Goal: Task Accomplishment & Management: Complete application form

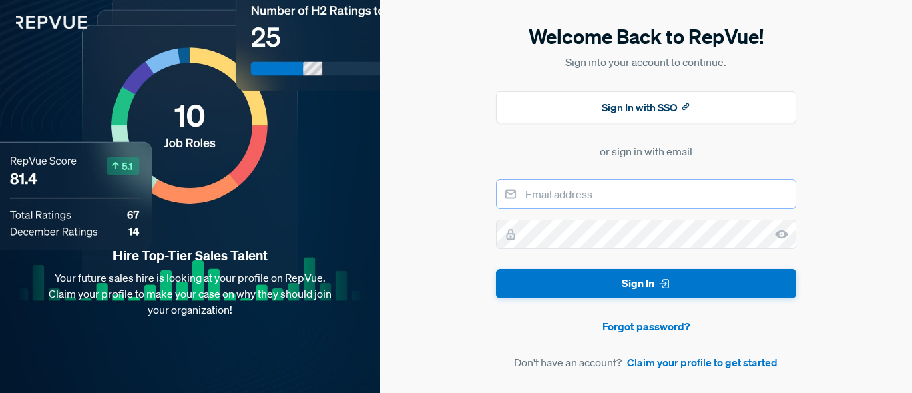
click at [605, 190] on input "email" at bounding box center [646, 194] width 300 height 29
type input "[EMAIL_ADDRESS][DOMAIN_NAME]"
click at [713, 366] on link "Claim your profile to get started" at bounding box center [702, 362] width 151 height 16
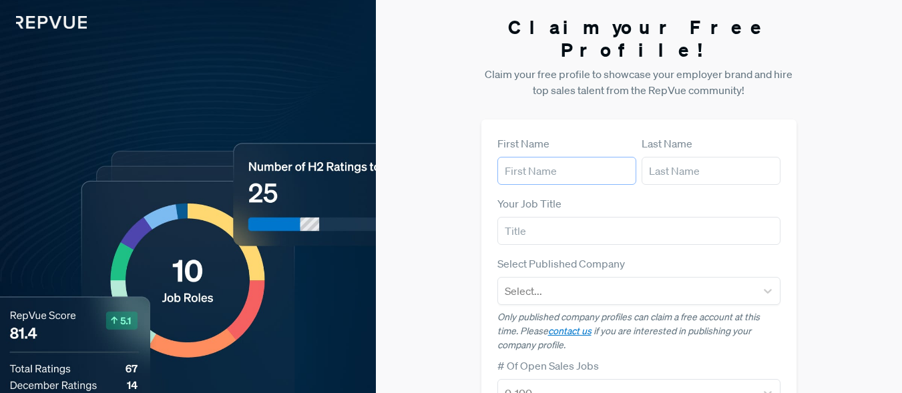
click at [568, 157] on input "text" at bounding box center [566, 171] width 139 height 28
type input "Grace"
type input "Mayo"
type input "Sales"
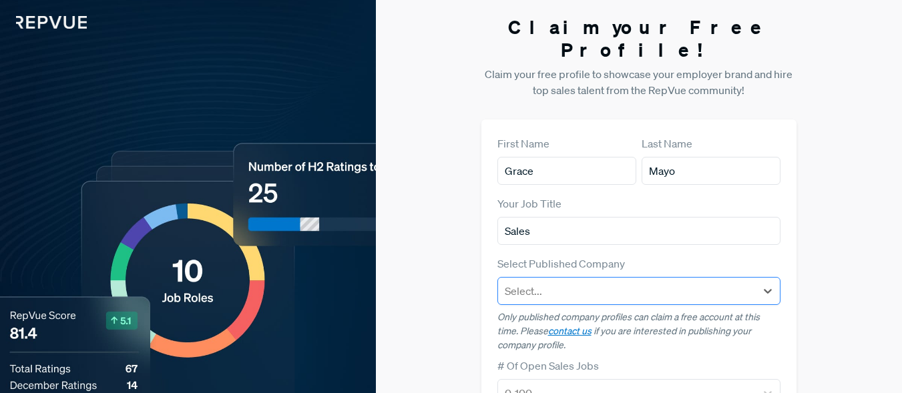
click at [631, 282] on div at bounding box center [627, 291] width 245 height 19
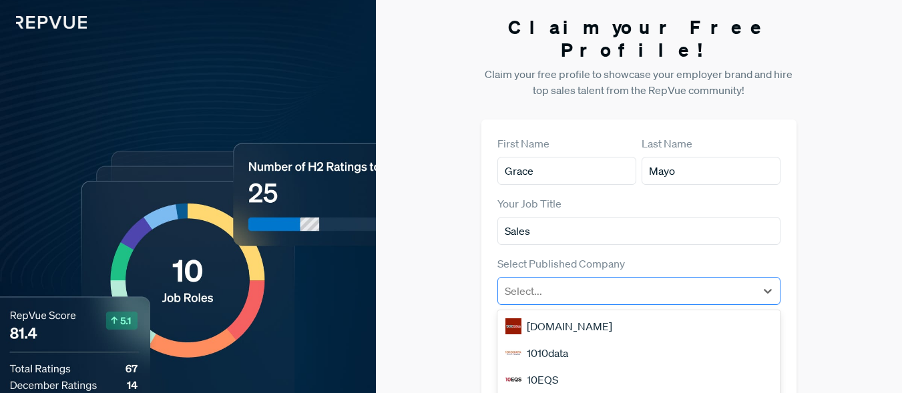
scroll to position [101, 0]
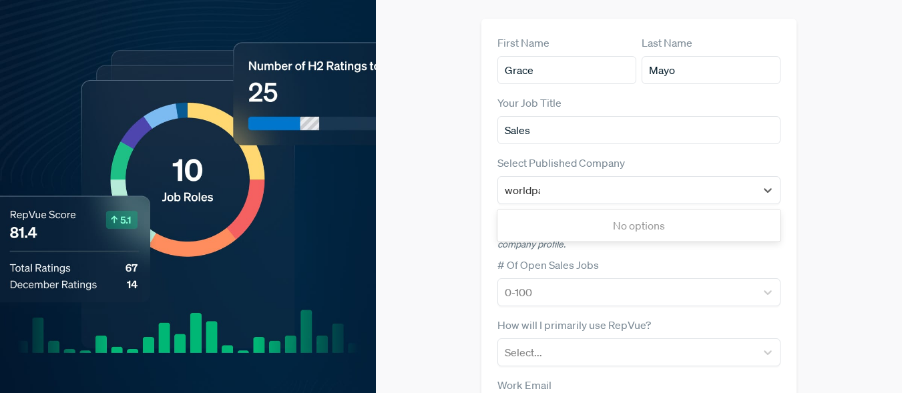
type input "worldpay"
click at [619, 212] on div "Worldpay from FIS" at bounding box center [639, 225] width 284 height 27
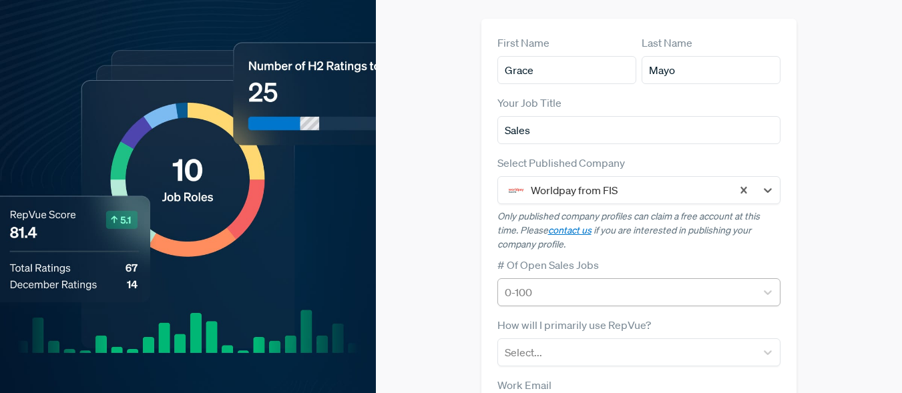
click at [600, 283] on div at bounding box center [627, 292] width 245 height 19
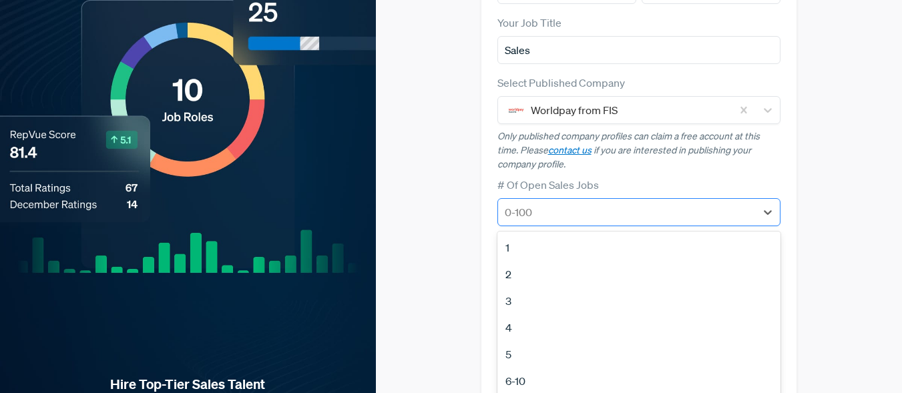
scroll to position [203, 0]
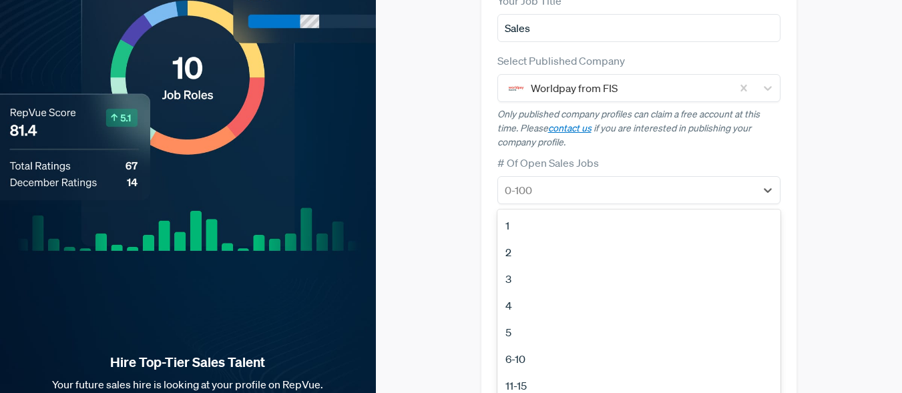
drag, startPoint x: 877, startPoint y: 141, endPoint x: 870, endPoint y: 140, distance: 7.5
click at [870, 140] on div "Claim your Free Profile! Claim your free profile to showcase your employer bran…" at bounding box center [639, 148] width 526 height 702
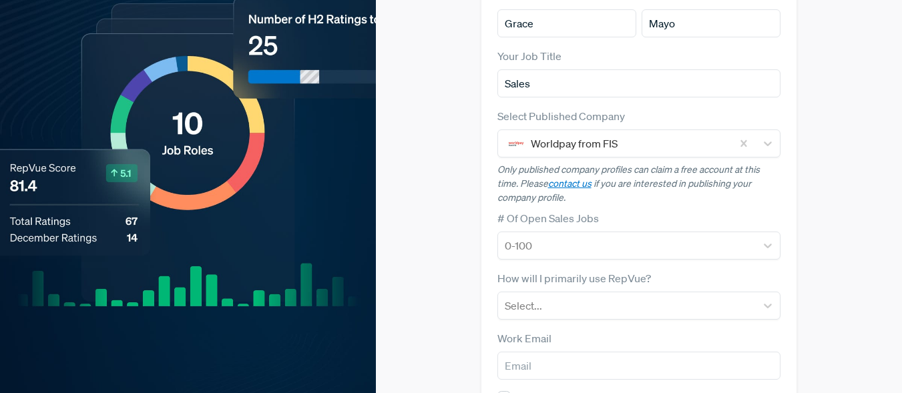
scroll to position [162, 0]
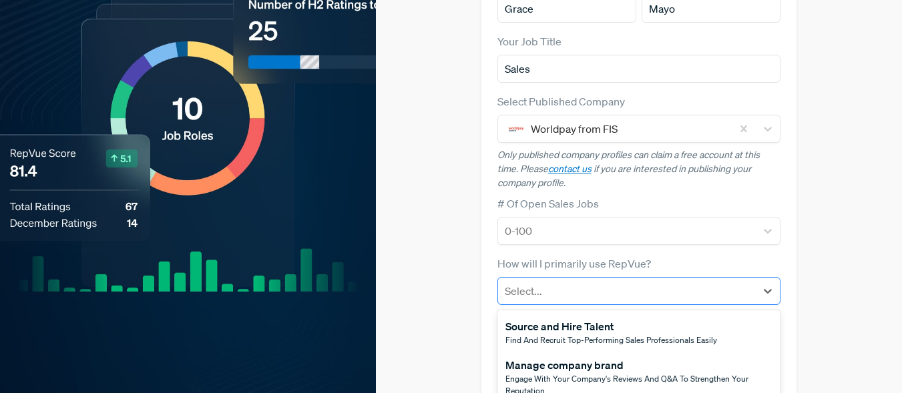
click at [516, 282] on div at bounding box center [627, 291] width 245 height 19
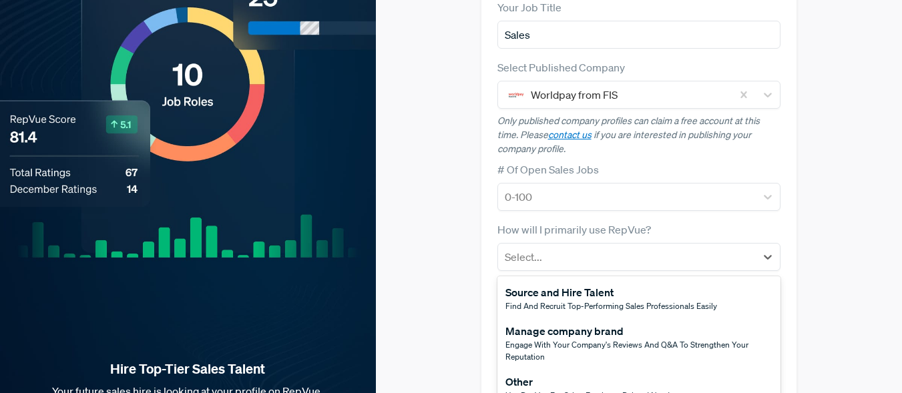
scroll to position [206, 0]
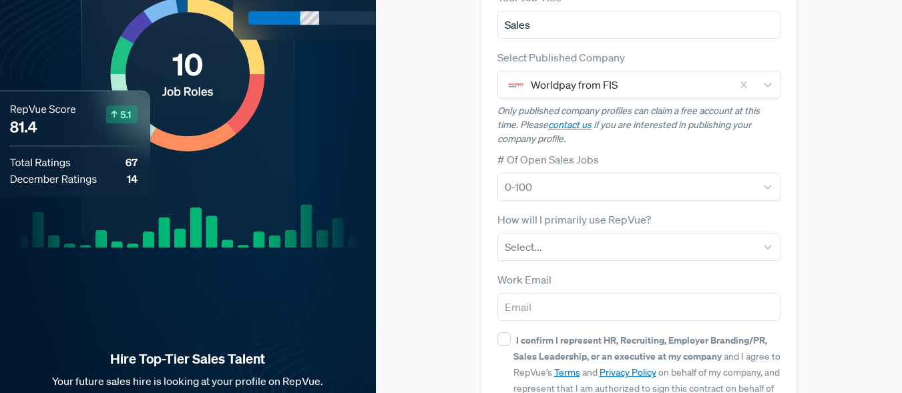
click at [431, 255] on div "Claim your Free Profile! Claim your free profile to showcase your employer bran…" at bounding box center [639, 145] width 526 height 702
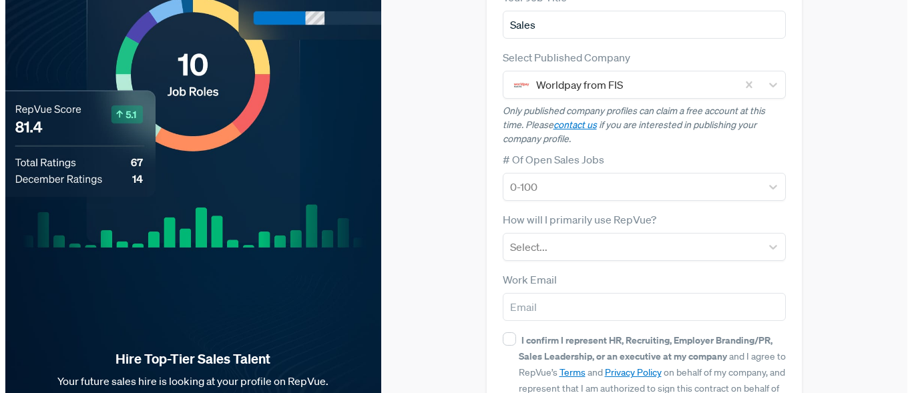
scroll to position [0, 0]
